Goal: Task Accomplishment & Management: Use online tool/utility

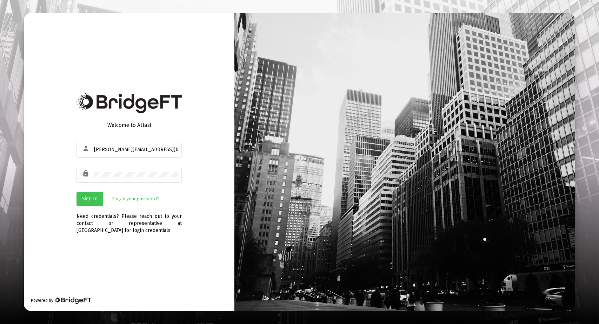
click at [94, 196] on span "Sign In" at bounding box center [89, 199] width 15 height 6
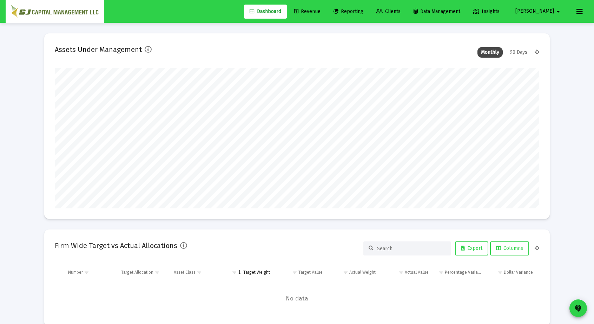
scroll to position [140, 485]
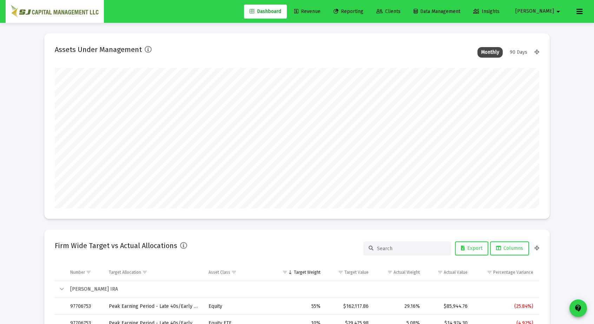
type input "[DATE]"
click at [369, 18] on link "Reporting" at bounding box center [348, 12] width 41 height 14
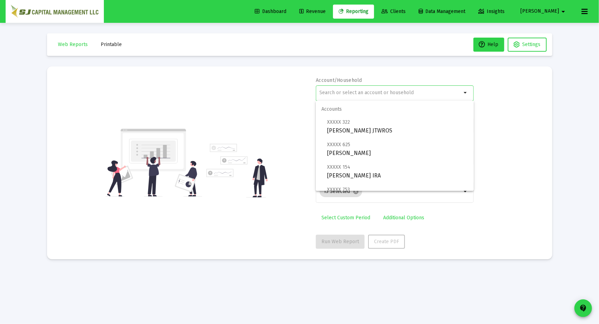
click at [367, 90] on input "text" at bounding box center [391, 93] width 142 height 6
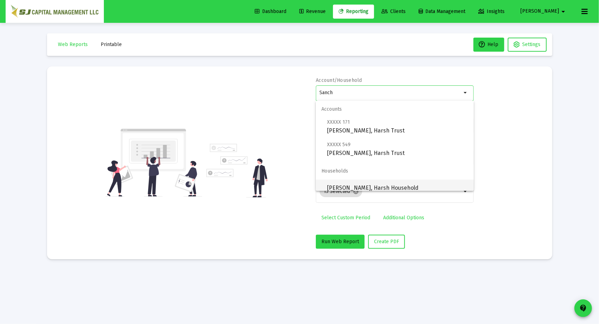
click at [417, 180] on span "[PERSON_NAME], Harsh Household" at bounding box center [397, 187] width 141 height 17
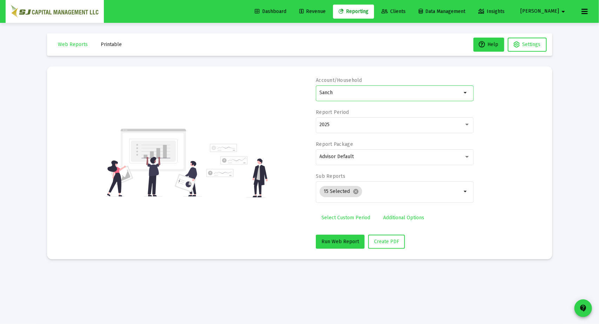
type input "[PERSON_NAME], Harsh Household"
click at [348, 242] on span "Run Web Report" at bounding box center [341, 241] width 38 height 6
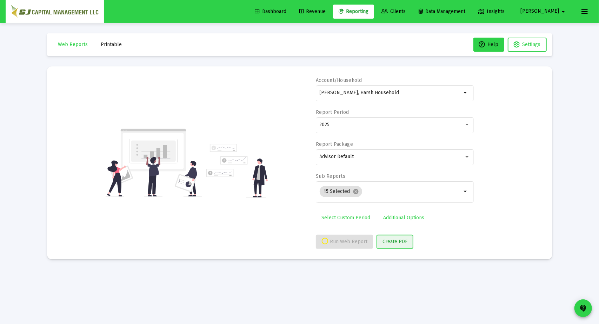
click at [400, 242] on span "Create PDF" at bounding box center [395, 241] width 25 height 6
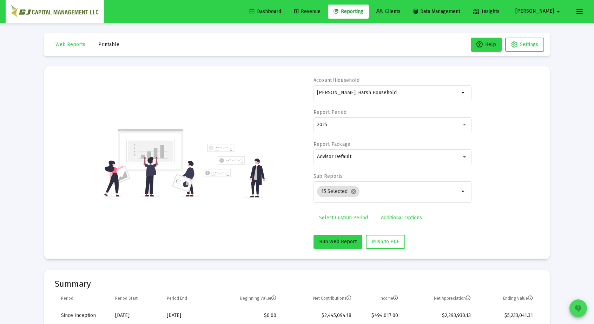
click at [577, 309] on mat-icon "contact_support" at bounding box center [578, 308] width 8 height 8
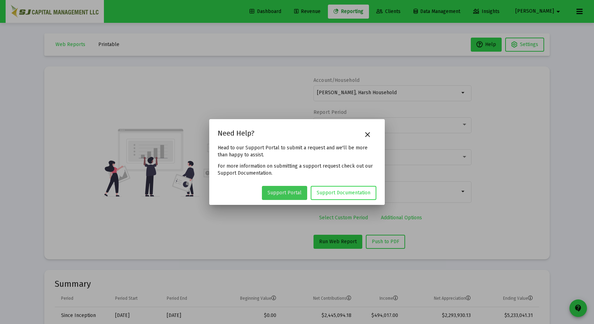
click at [291, 192] on span "Support Portal" at bounding box center [285, 193] width 34 height 6
click at [368, 137] on mat-icon "close" at bounding box center [367, 134] width 8 height 8
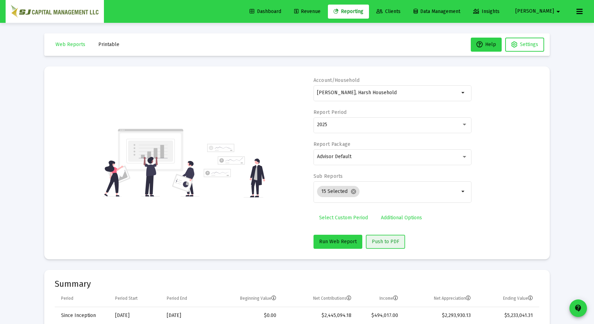
click at [385, 241] on span "Push to PDF" at bounding box center [385, 241] width 27 height 6
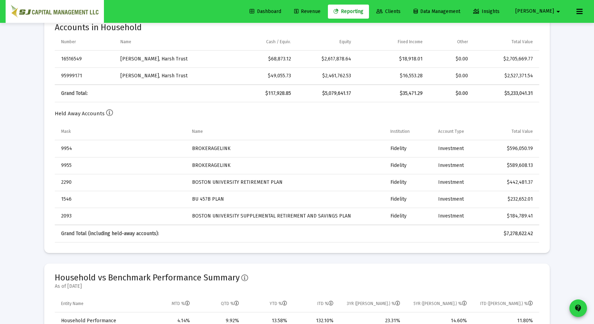
scroll to position [349, 0]
click at [385, 241] on mat-card "Accounts in Household Number Name Cash / Equiv. Equity Fixed Income Other Total…" at bounding box center [297, 133] width 506 height 240
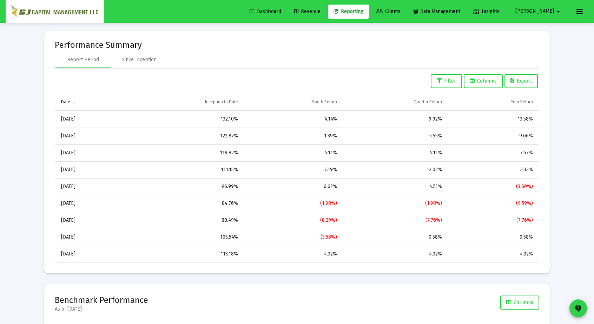
scroll to position [686, 0]
click at [135, 55] on div "Since Inception" at bounding box center [139, 58] width 35 height 7
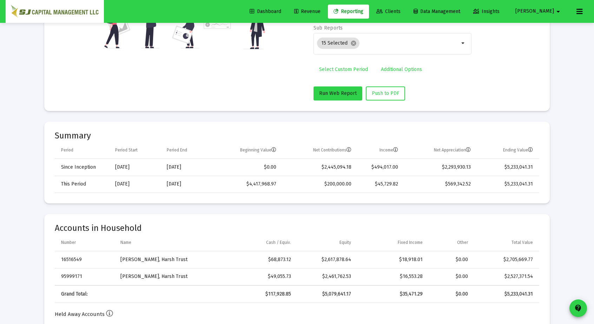
scroll to position [0, 0]
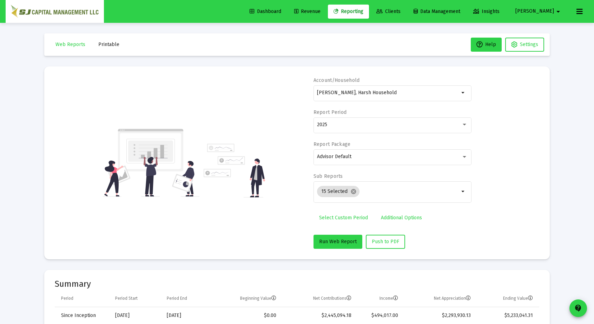
click at [198, 282] on mat-card-title "Summary" at bounding box center [297, 283] width 485 height 7
